Goal: Find specific page/section: Find specific page/section

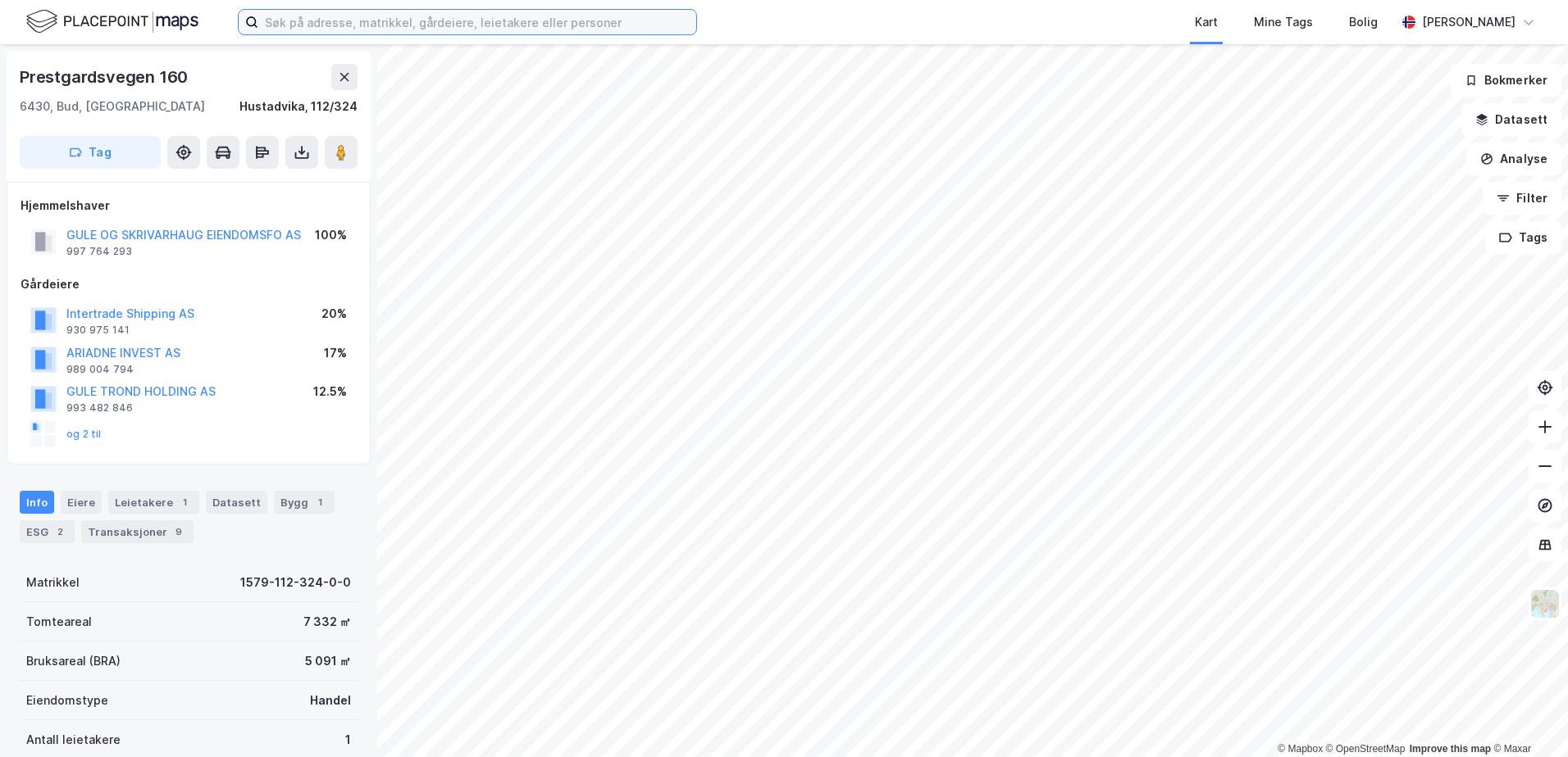
click at [269, 22] on input at bounding box center [477, 22] width 438 height 25
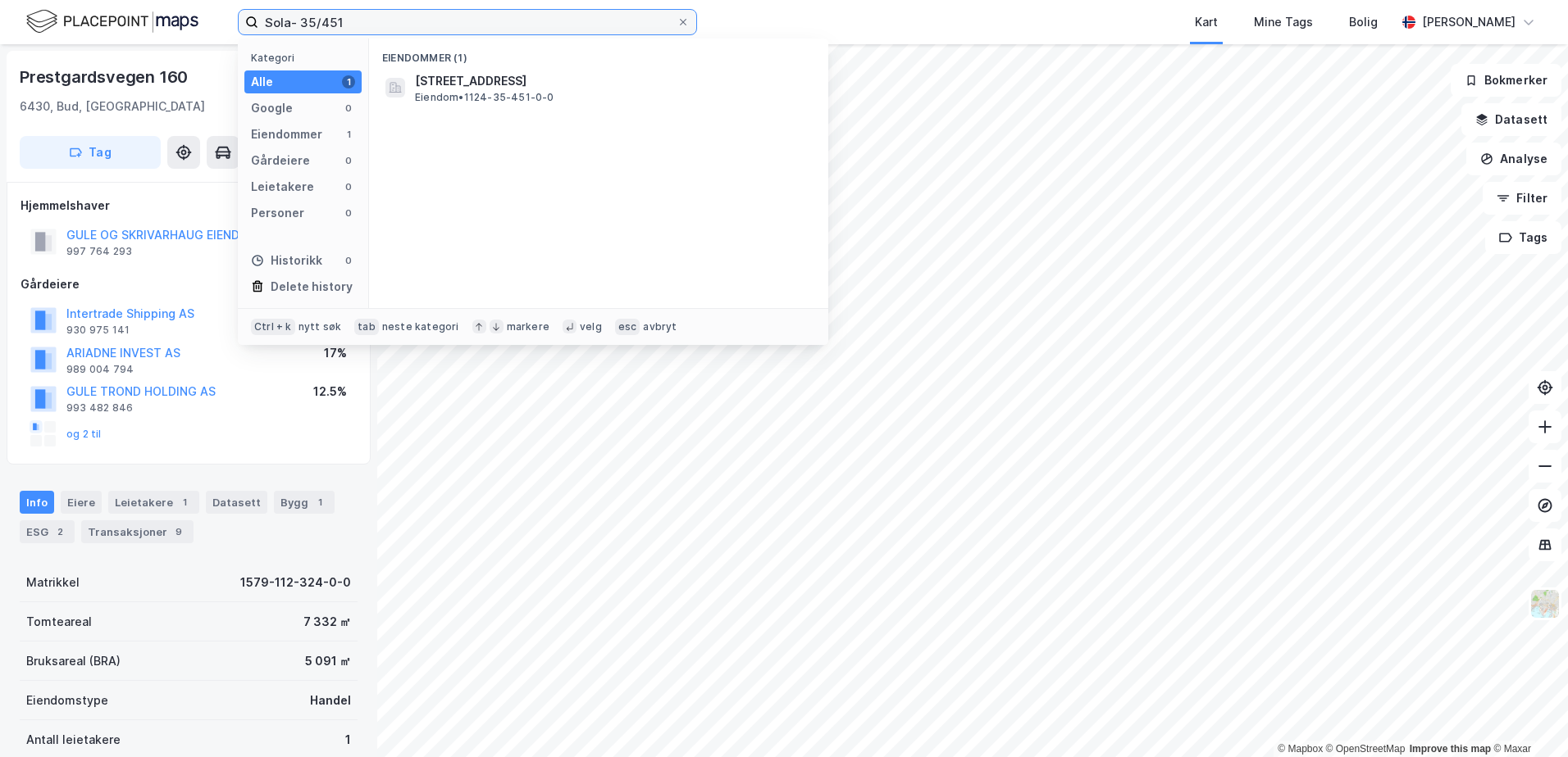
click at [330, 20] on input "Sola- 35/451" at bounding box center [468, 22] width 419 height 25
type input "Sola- 35/481"
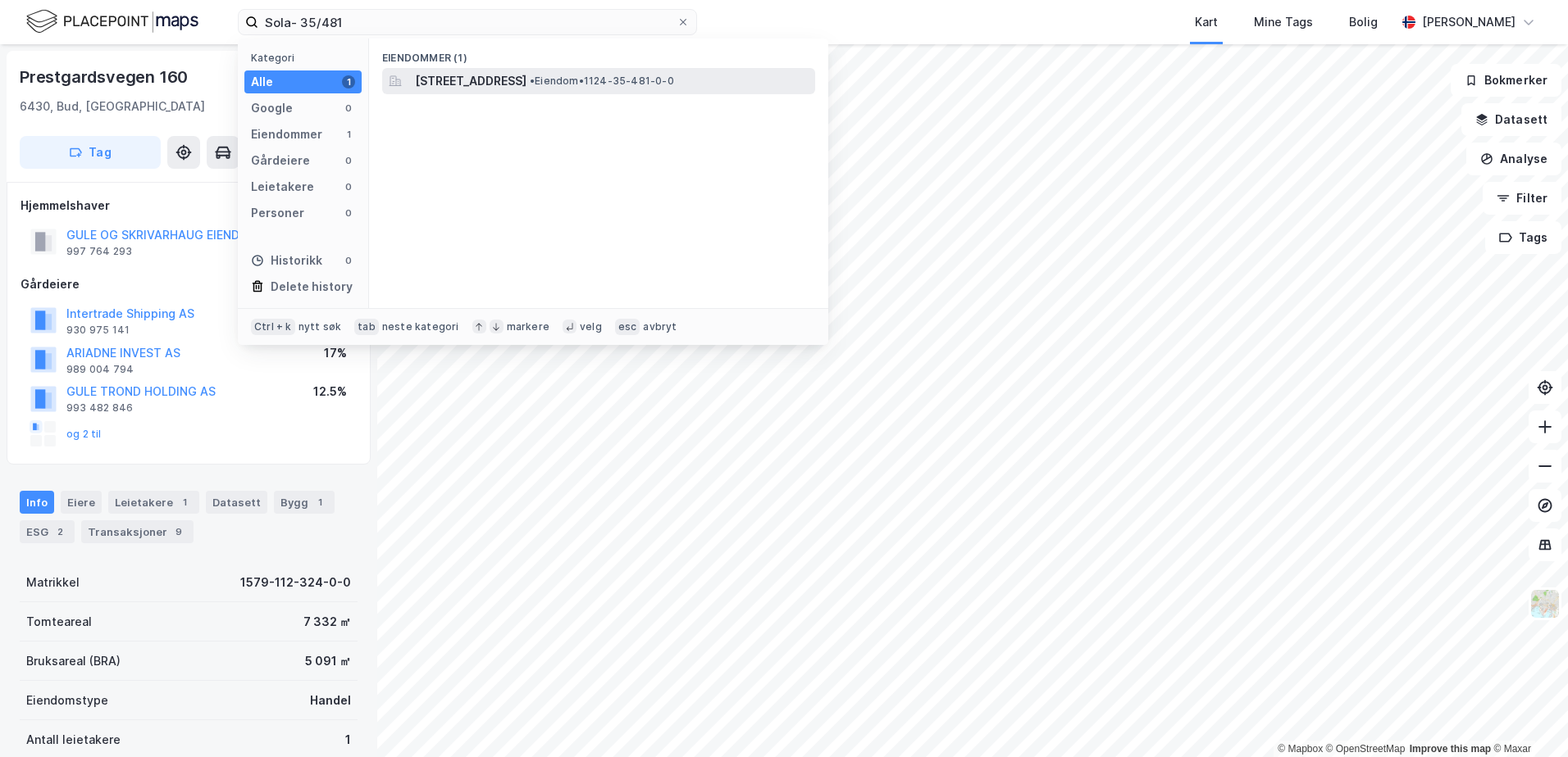
click at [443, 79] on span "[STREET_ADDRESS]" at bounding box center [471, 80] width 112 height 20
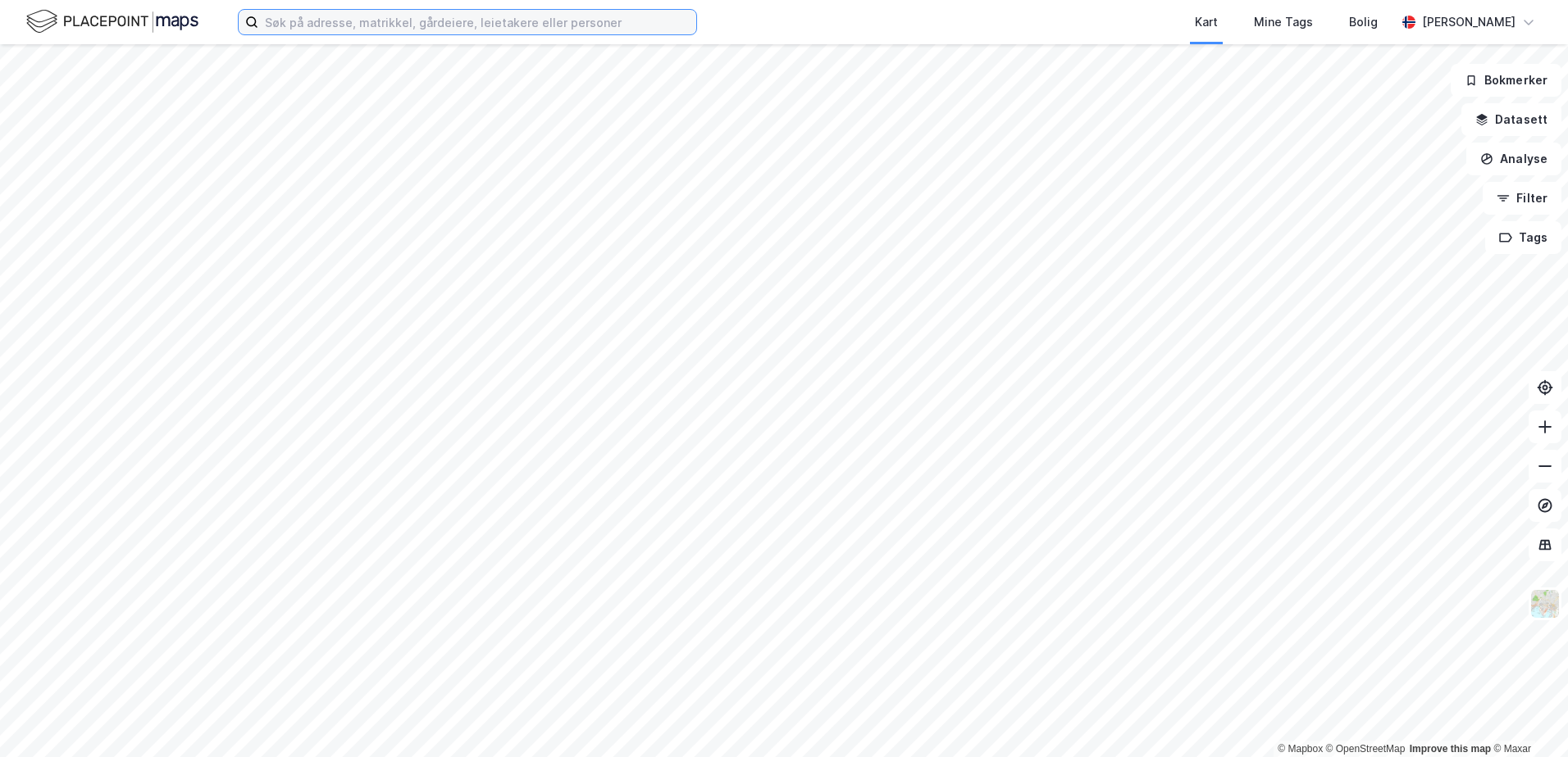
click at [295, 28] on input at bounding box center [477, 22] width 438 height 25
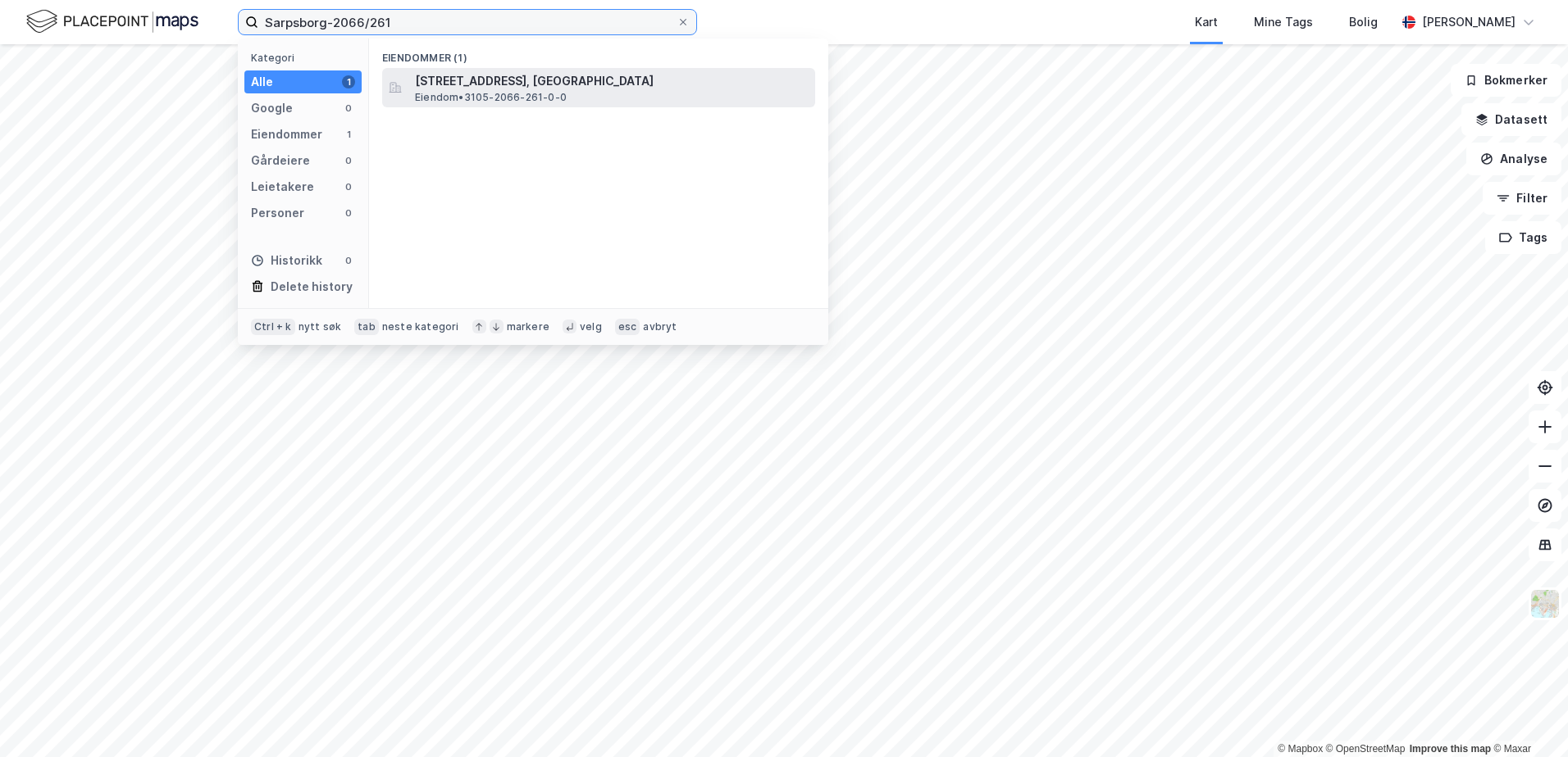
type input "Sarpsborg-2066/261"
click at [518, 99] on span "Eiendom • 3105-2066-261-0-0" at bounding box center [490, 97] width 151 height 13
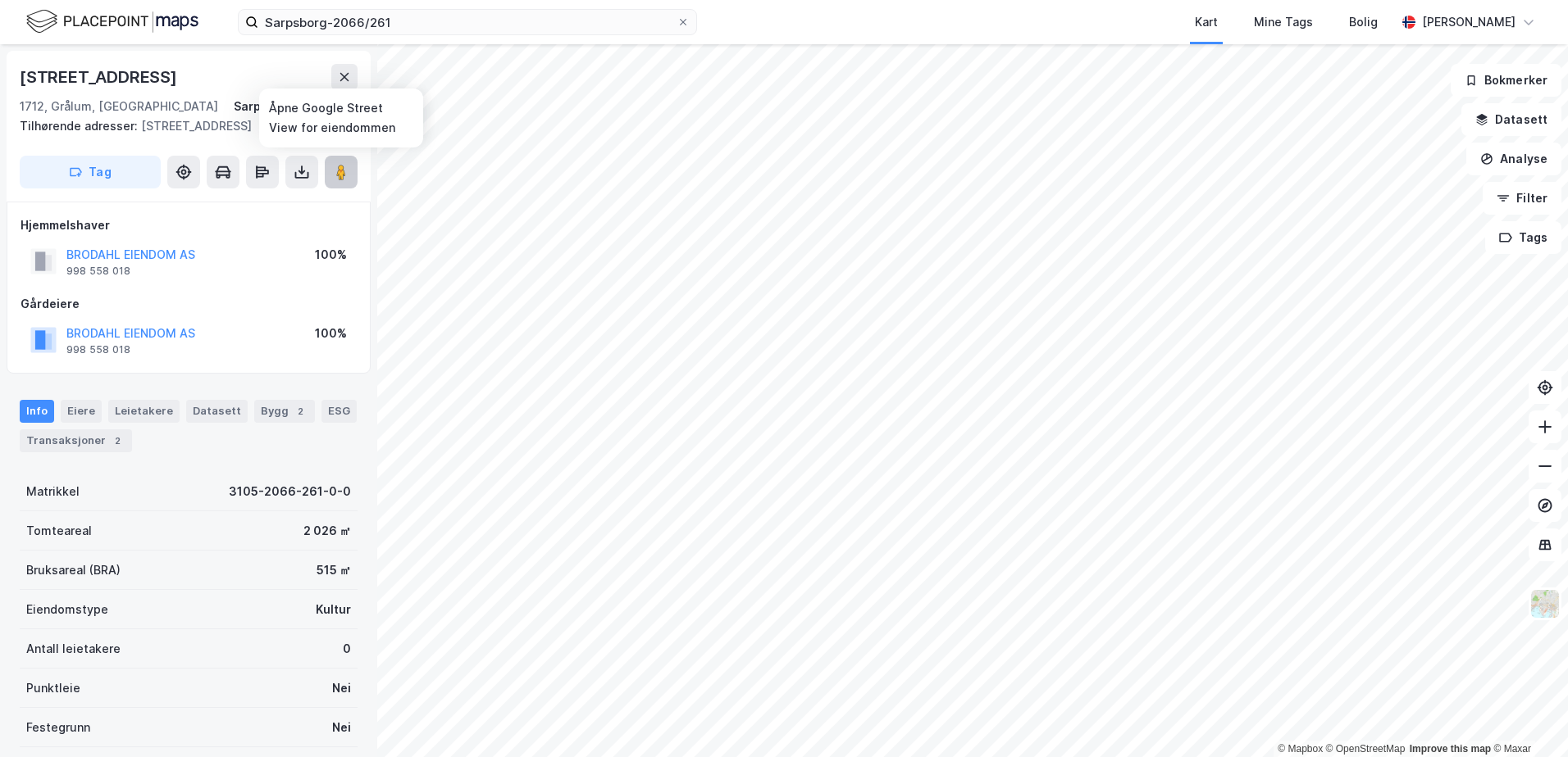
click at [338, 170] on image at bounding box center [341, 171] width 9 height 16
